Goal: Task Accomplishment & Management: Use online tool/utility

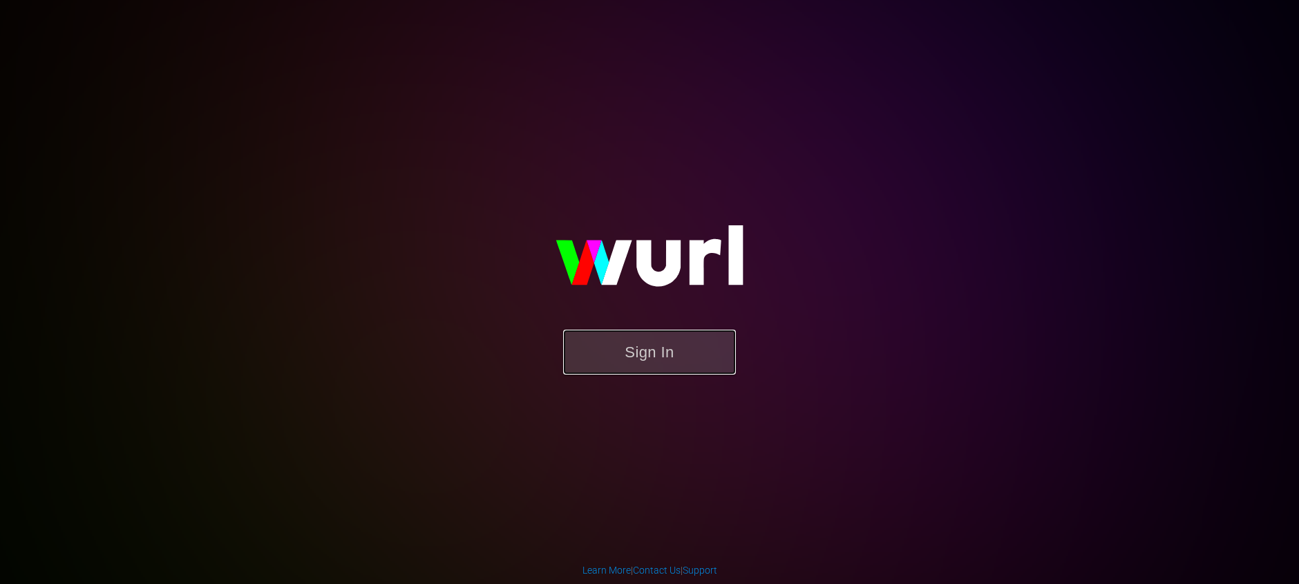
click at [650, 365] on button "Sign In" at bounding box center [649, 352] width 173 height 45
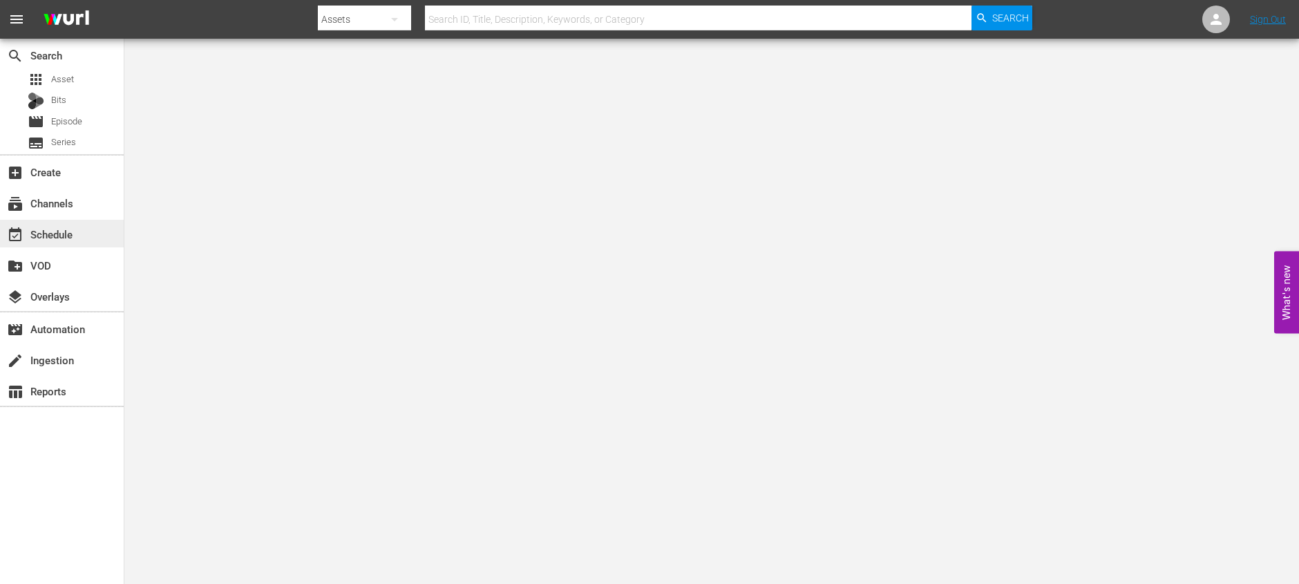
click at [61, 232] on div "event_available Schedule" at bounding box center [38, 232] width 77 height 12
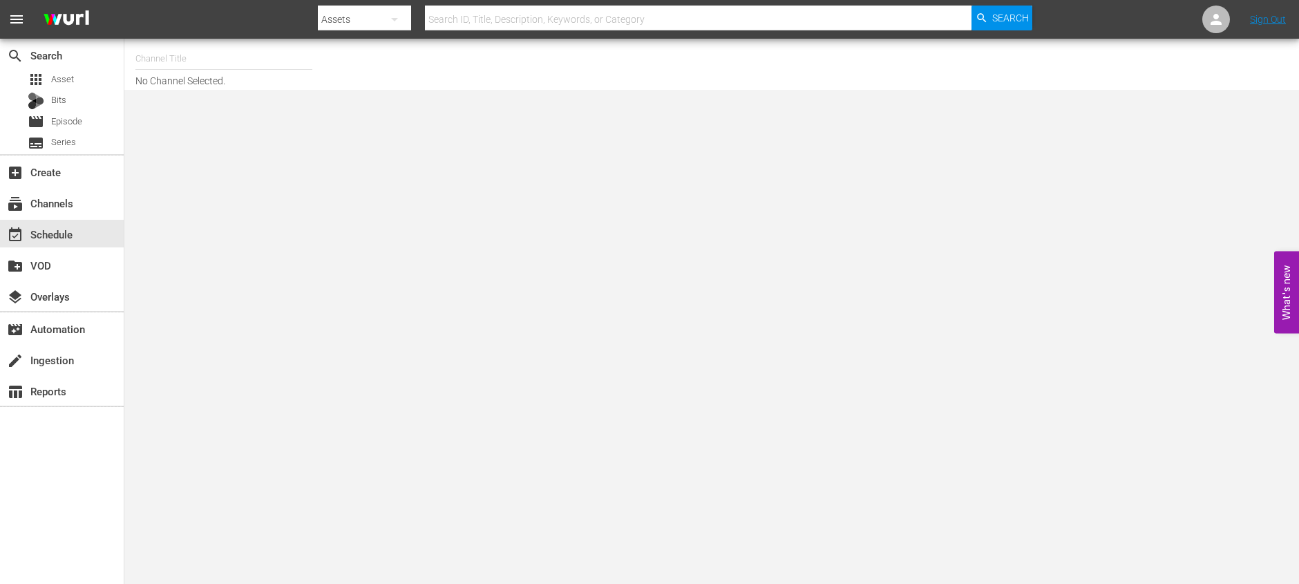
click at [220, 52] on input "text" at bounding box center [223, 58] width 177 height 33
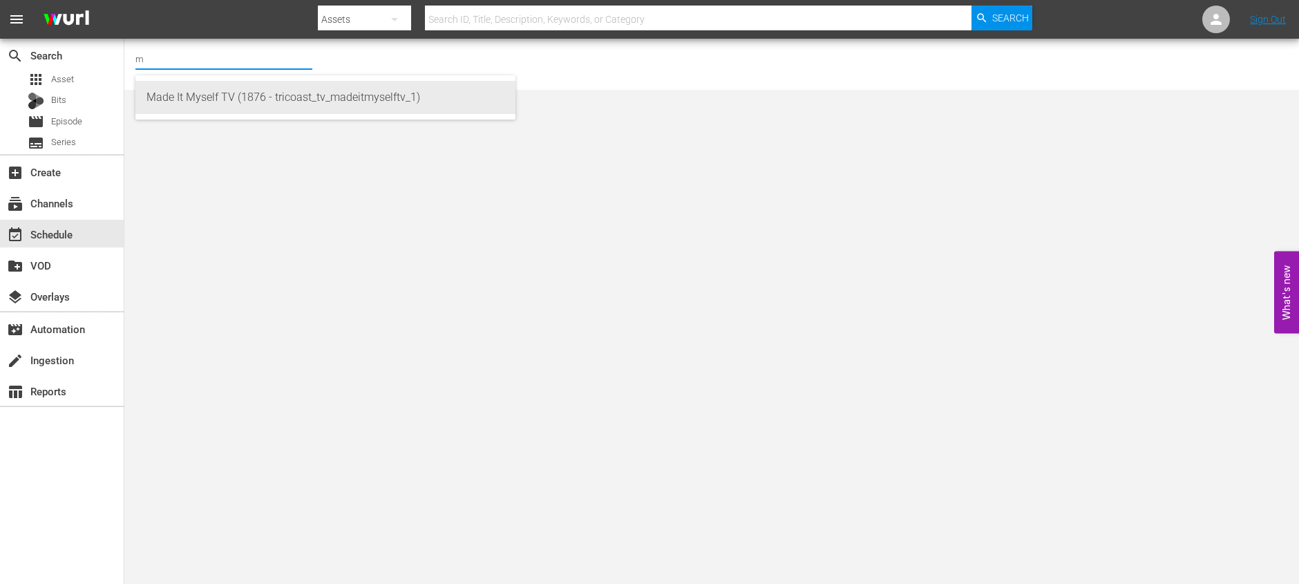
click at [269, 98] on div "Made It Myself TV (1876 - tricoast_tv_madeitmyselftv_1)" at bounding box center [325, 97] width 358 height 33
type input "Made It Myself TV (1876 - tricoast_tv_madeitmyselftv_1)"
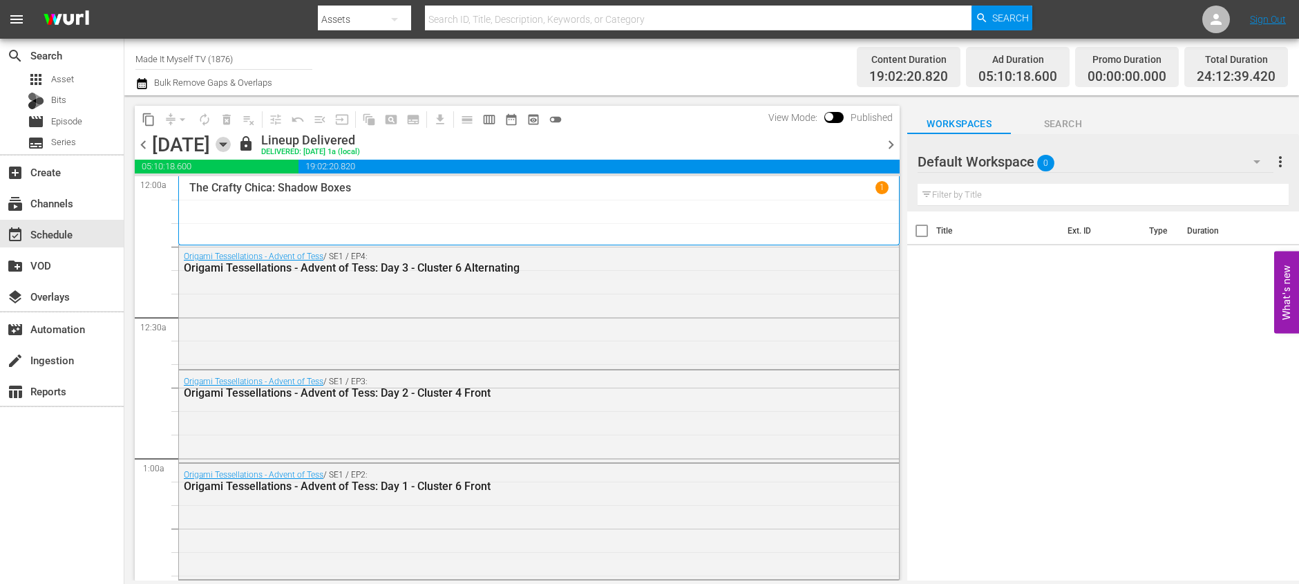
click at [226, 143] on icon "button" at bounding box center [223, 144] width 6 height 3
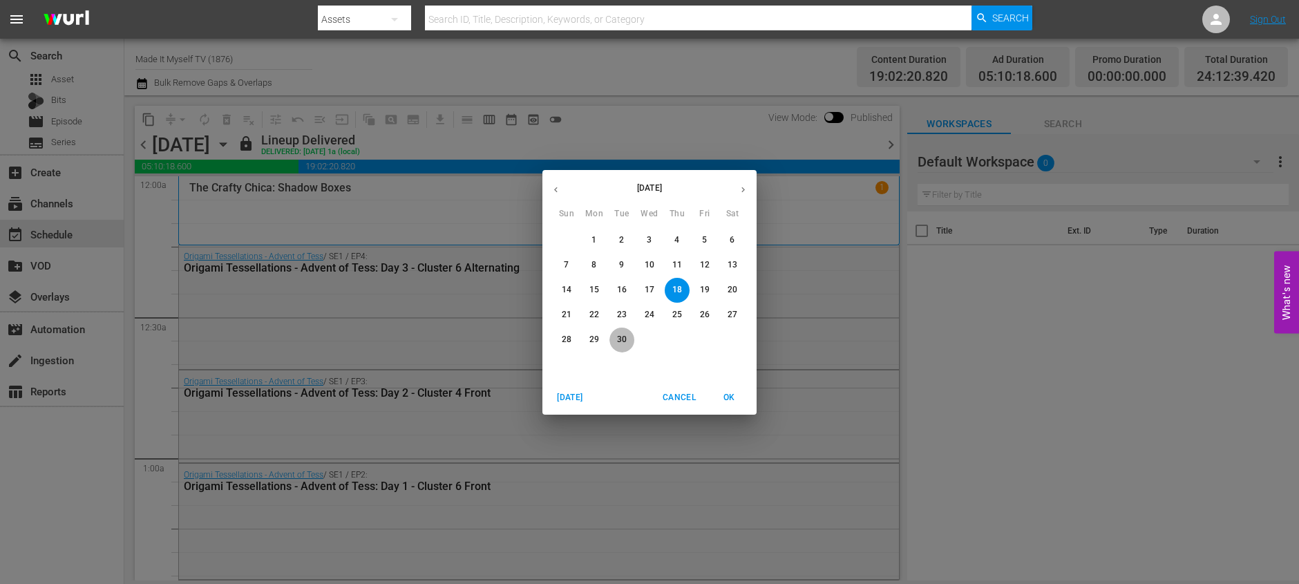
click at [621, 336] on p "30" at bounding box center [622, 340] width 10 height 12
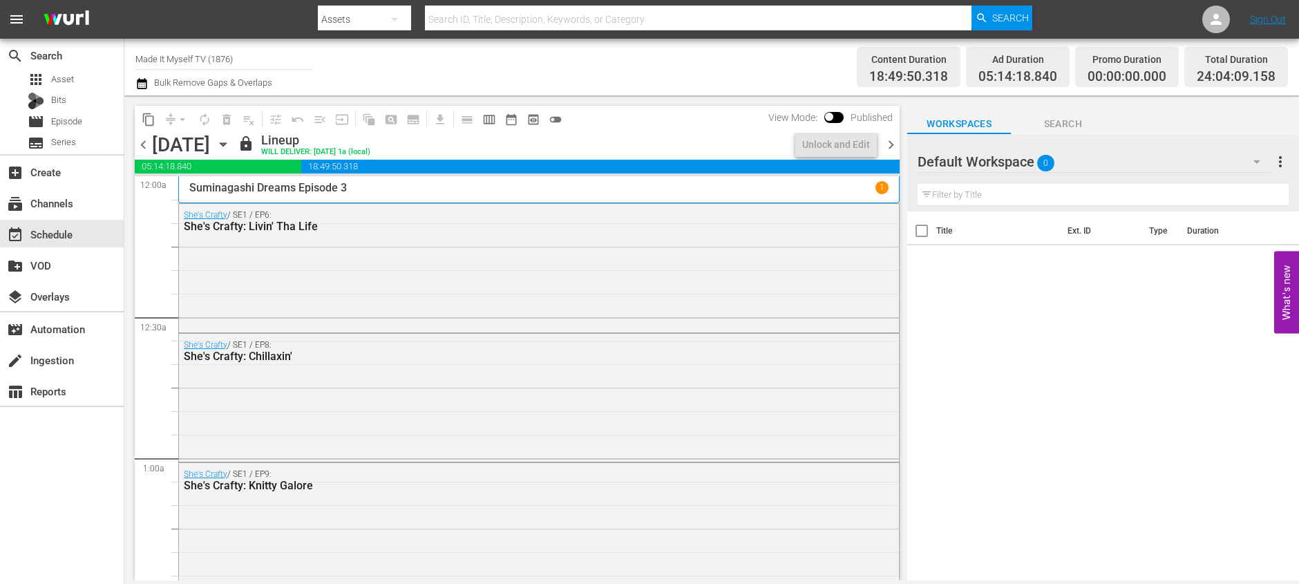
click at [893, 149] on span "chevron_right" at bounding box center [890, 144] width 17 height 17
